Goal: Find specific page/section: Find specific page/section

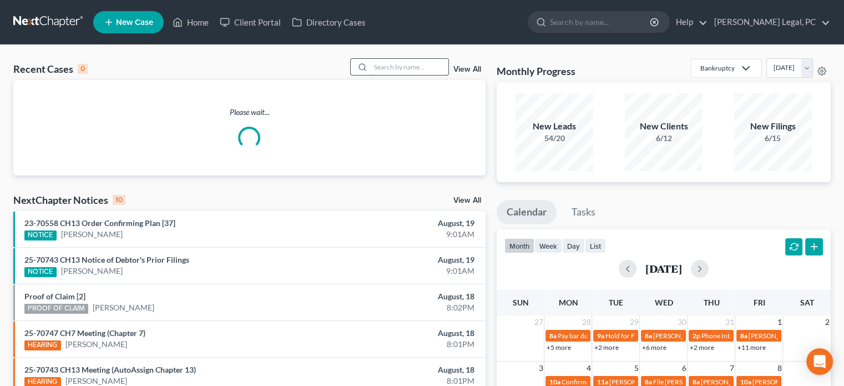
click at [379, 70] on input "search" at bounding box center [410, 67] width 78 height 16
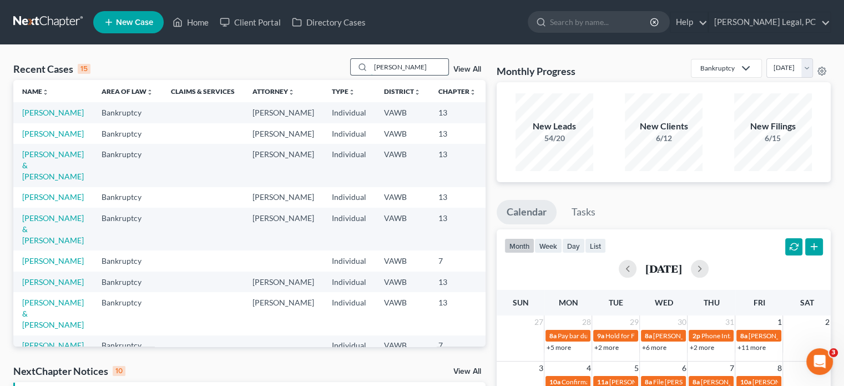
type input "[PERSON_NAME]"
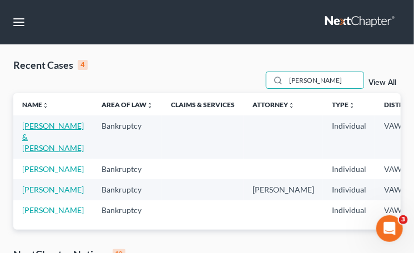
click at [28, 139] on link "[PERSON_NAME] & [PERSON_NAME]" at bounding box center [53, 137] width 62 height 32
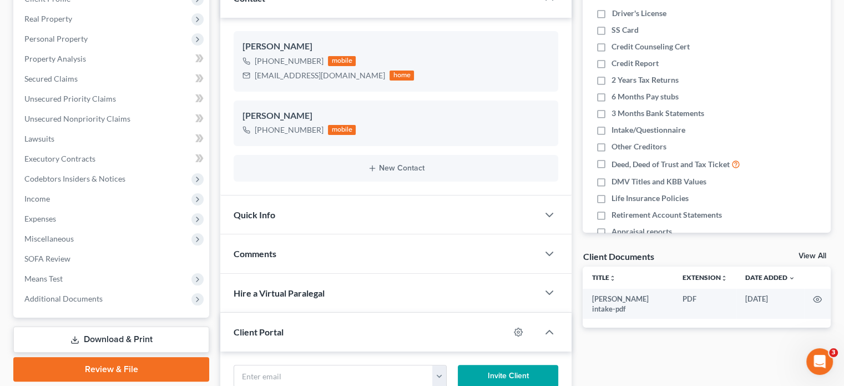
scroll to position [222, 0]
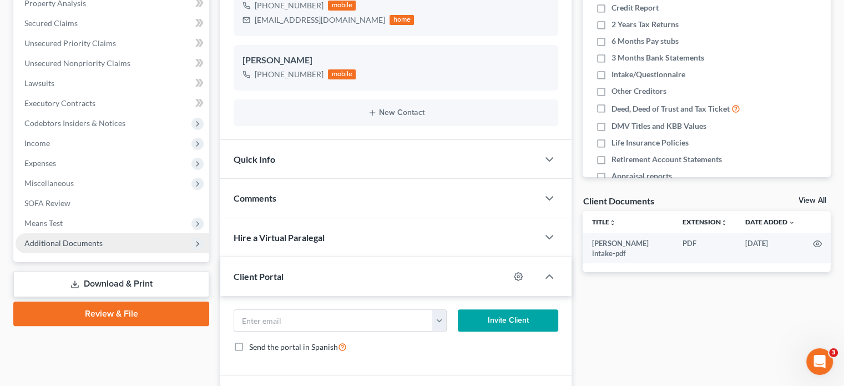
click at [67, 242] on span "Additional Documents" at bounding box center [63, 242] width 78 height 9
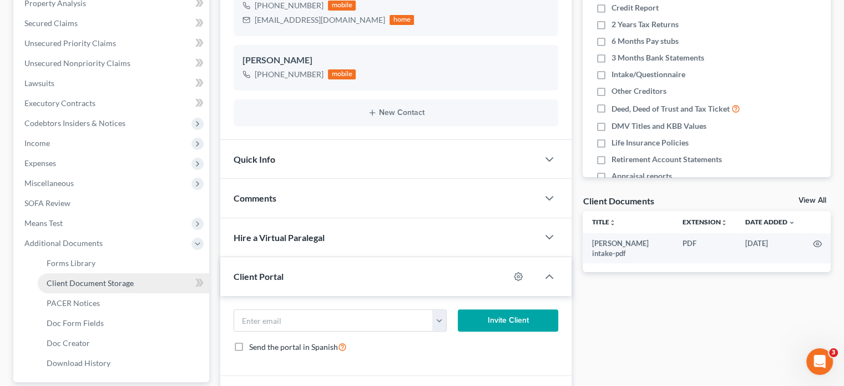
click at [82, 290] on link "Client Document Storage" at bounding box center [123, 283] width 171 height 20
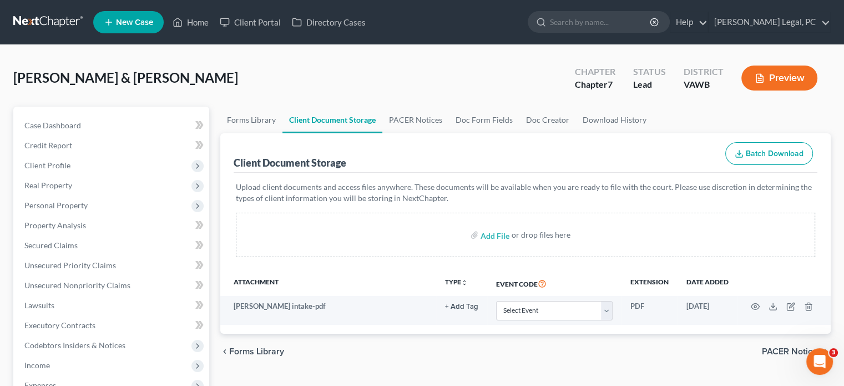
click at [42, 24] on link at bounding box center [48, 22] width 71 height 20
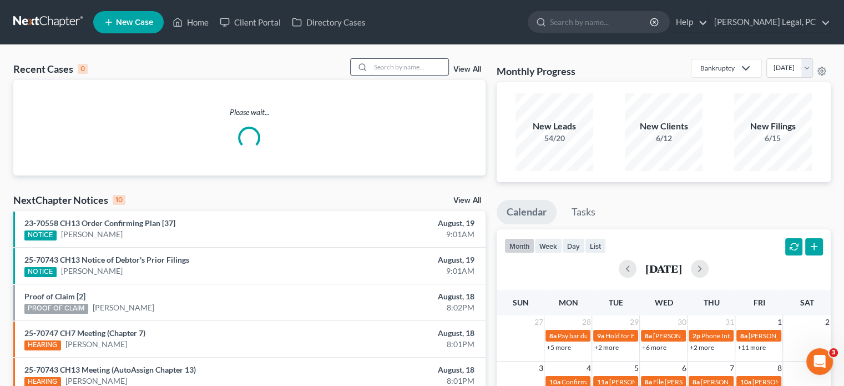
click at [410, 67] on input "search" at bounding box center [410, 67] width 78 height 16
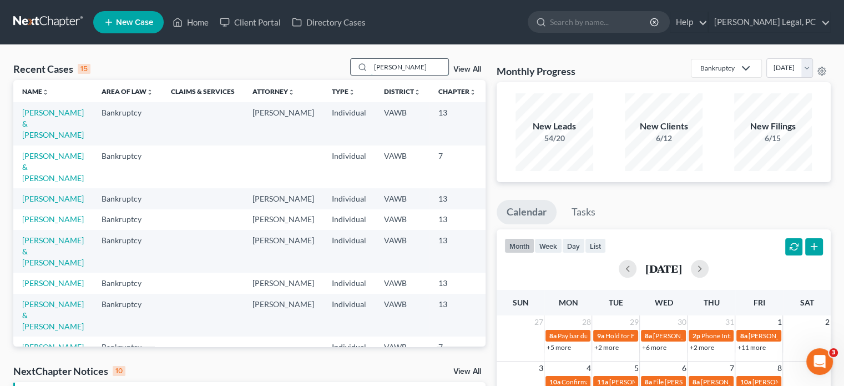
type input "tritt"
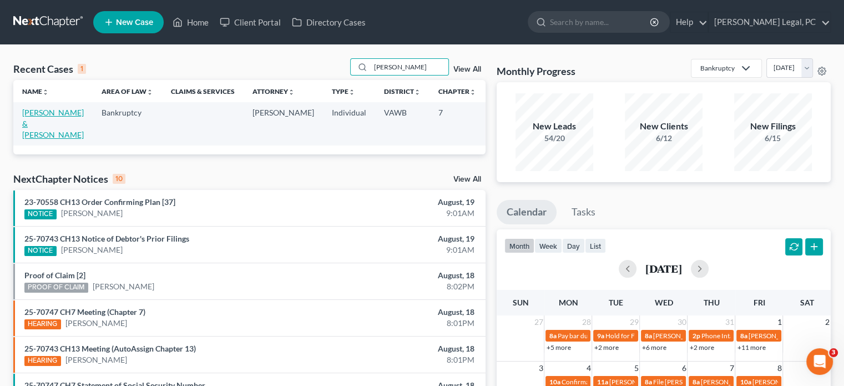
click at [31, 125] on link "[PERSON_NAME] & [PERSON_NAME]" at bounding box center [53, 124] width 62 height 32
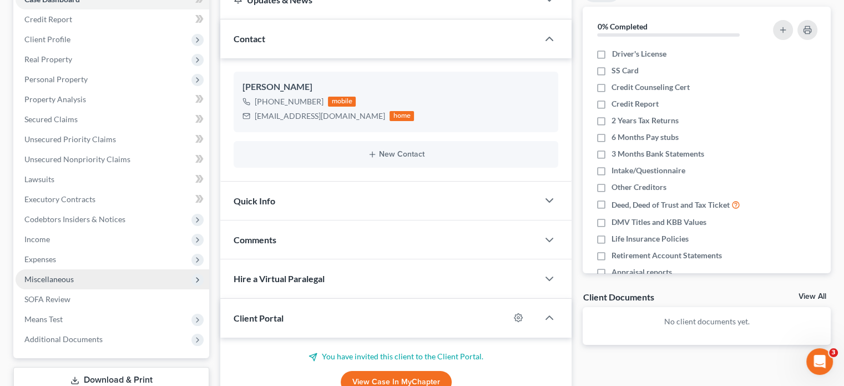
scroll to position [166, 0]
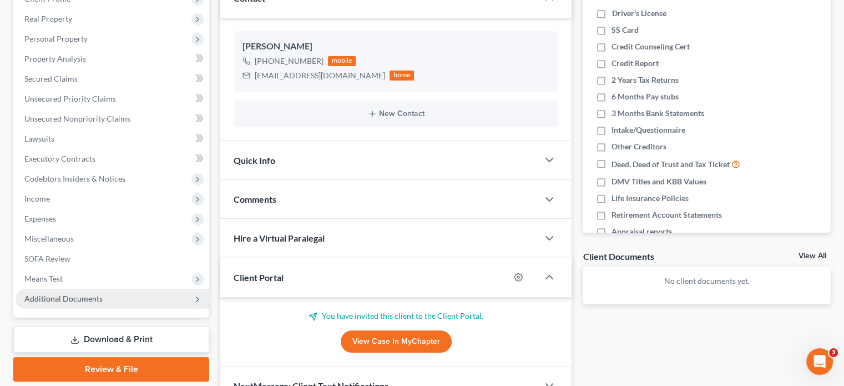
click at [78, 296] on span "Additional Documents" at bounding box center [63, 297] width 78 height 9
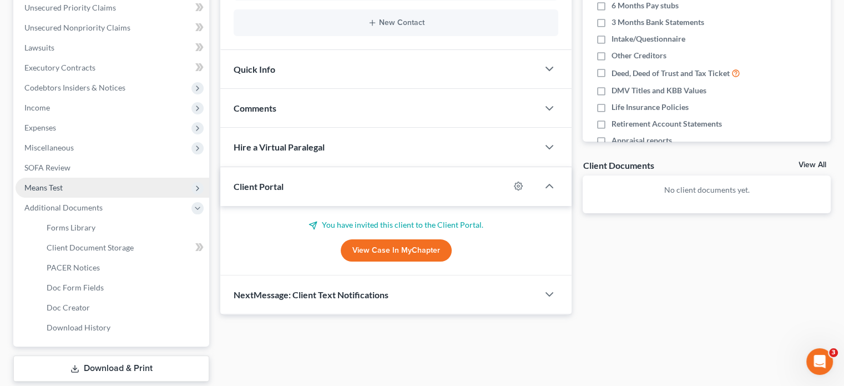
scroll to position [277, 0]
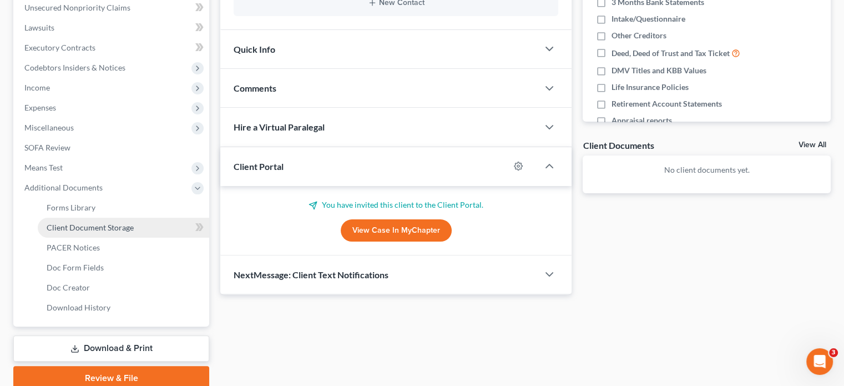
click at [100, 224] on span "Client Document Storage" at bounding box center [90, 226] width 87 height 9
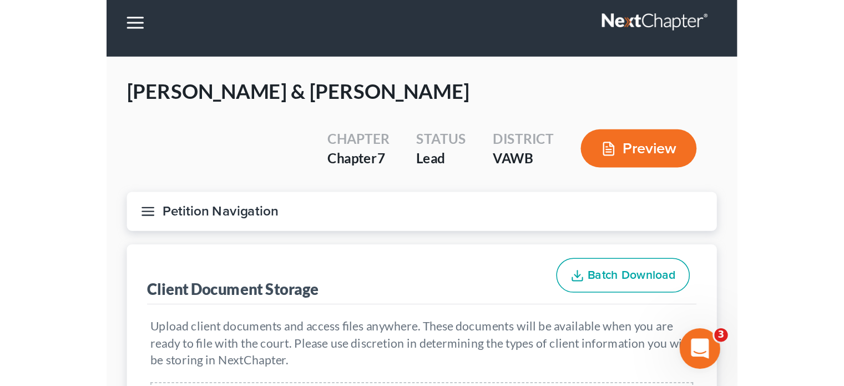
scroll to position [111, 0]
